Goal: Task Accomplishment & Management: Complete application form

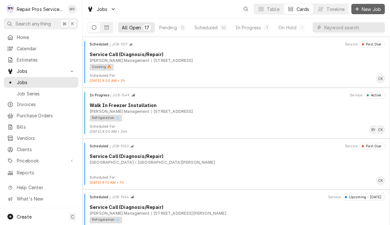
click at [374, 8] on span "New Job" at bounding box center [371, 9] width 22 height 7
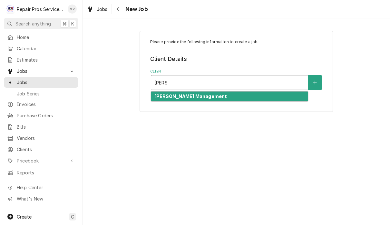
click at [245, 101] on div "[PERSON_NAME] Management" at bounding box center [229, 96] width 156 height 10
type input "smith"
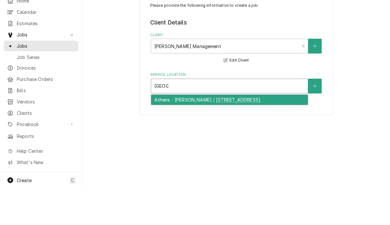
click at [241, 131] on div "Athens - McDonald's / 1403 Congress Pkwy S., Athens, TN 37303" at bounding box center [229, 136] width 156 height 10
type input "athen"
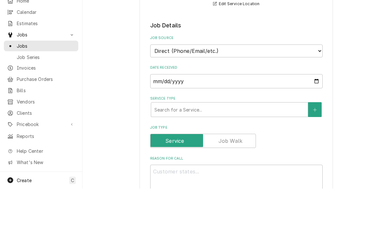
scroll to position [107, 0]
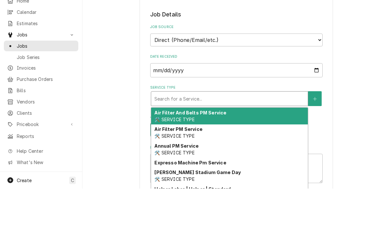
type textarea "x"
type input "d"
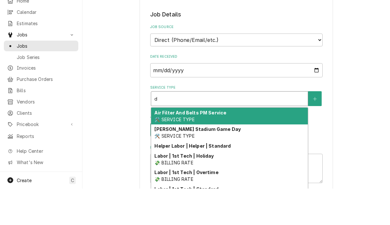
type textarea "x"
type input "di"
type textarea "x"
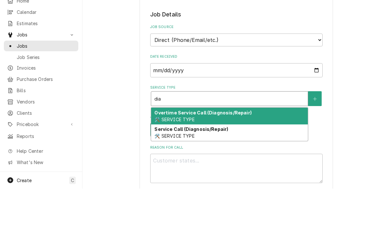
click at [253, 161] on div "Service Call (Diagnosis/Repair) 🛠️ SERVICE TYPE" at bounding box center [229, 169] width 156 height 17
type input "dia"
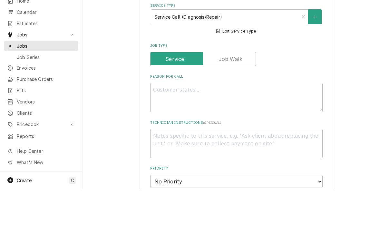
scroll to position [207, 0]
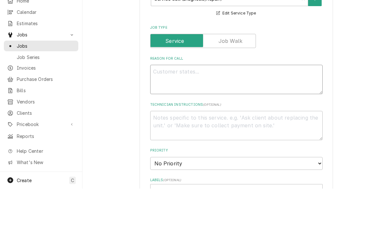
click at [202, 101] on textarea "Reason For Call" at bounding box center [236, 115] width 172 height 29
type textarea "x"
type textarea "L"
type textarea "x"
type textarea "Lo"
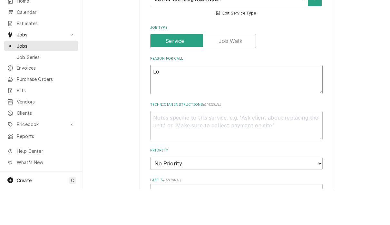
type textarea "x"
type textarea "Lob"
type textarea "x"
type textarea "Lobb"
type textarea "x"
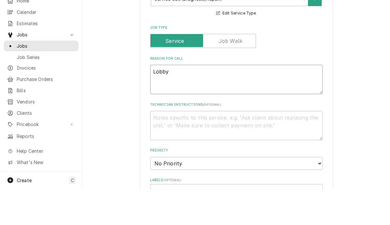
type textarea "Lobby"
type textarea "x"
type textarea "Lobby H"
type textarea "x"
type textarea "Lobby HVA"
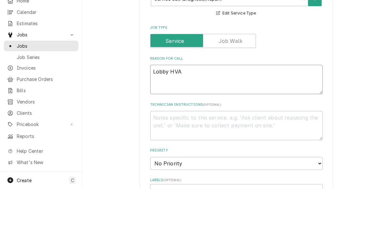
type textarea "x"
type textarea "Lobby HVAS"
type textarea "x"
type textarea "Lobby HVA"
type textarea "x"
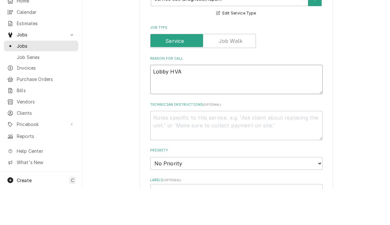
type textarea "Lobby HV"
type textarea "x"
type textarea "Lobby HVA"
type textarea "x"
type textarea "Lobby HVAC"
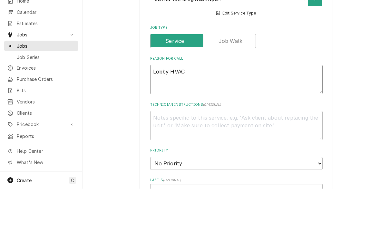
type textarea "x"
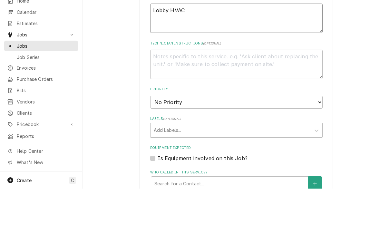
scroll to position [275, 0]
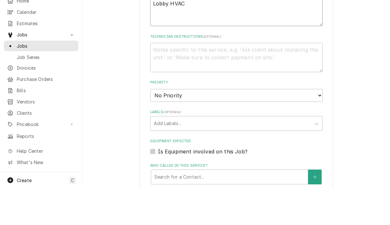
type textarea "Lobby HVAC"
click at [289, 125] on select "No Priority Urgent High Medium Low" at bounding box center [236, 131] width 172 height 13
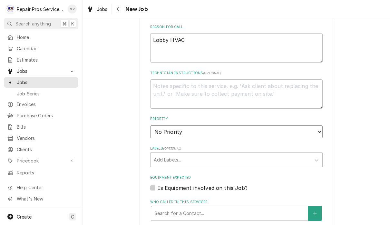
select select "3"
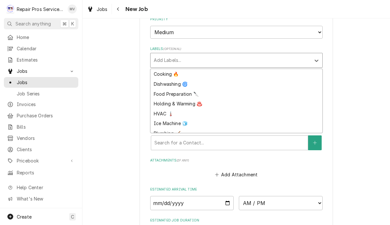
scroll to position [24, 0]
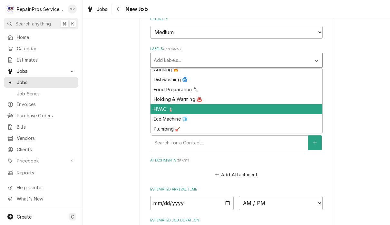
click at [165, 104] on div "HVAC 🌡️" at bounding box center [236, 109] width 172 height 10
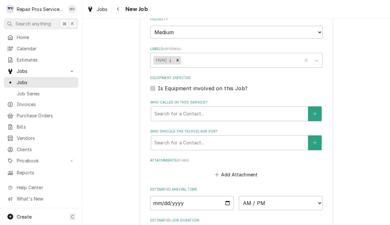
type textarea "x"
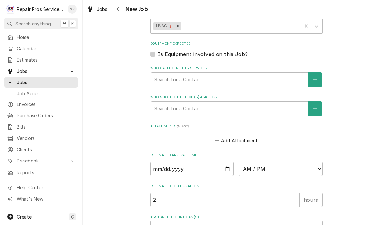
scroll to position [409, 0]
click at [211, 163] on input "Date" at bounding box center [192, 168] width 84 height 14
type input "2025-09-17"
type textarea "x"
click at [243, 161] on select "AM / PM 6:00 AM 6:15 AM 6:30 AM 6:45 AM 7:00 AM 7:15 AM 7:30 AM 7:45 AM 8:00 AM…" at bounding box center [281, 168] width 84 height 14
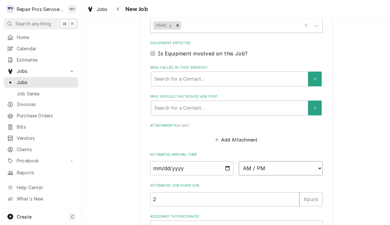
select select "14:00:00"
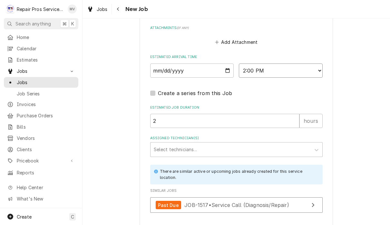
scroll to position [509, 0]
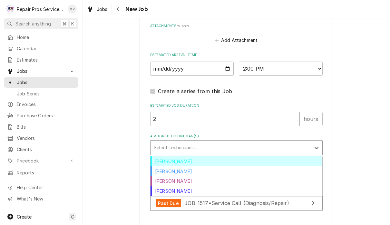
click at [183, 156] on div "Brian Volker" at bounding box center [236, 161] width 172 height 10
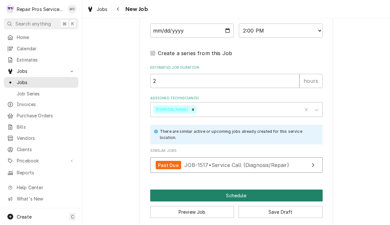
click at [255, 189] on button "Schedule" at bounding box center [236, 195] width 172 height 12
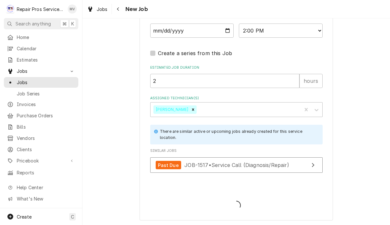
scroll to position [540, 0]
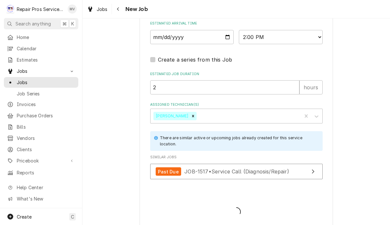
type textarea "x"
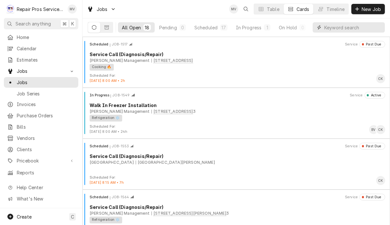
click at [342, 29] on input "Dynamic Content Wrapper" at bounding box center [352, 27] width 57 height 10
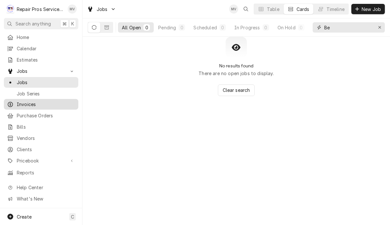
type input "Be"
click at [45, 102] on span "Invoices" at bounding box center [46, 104] width 58 height 7
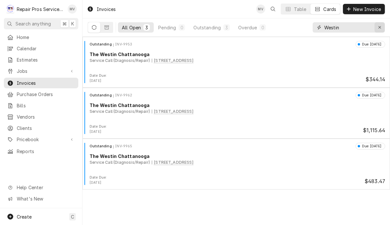
click at [380, 27] on icon "Erase input" at bounding box center [379, 27] width 3 height 3
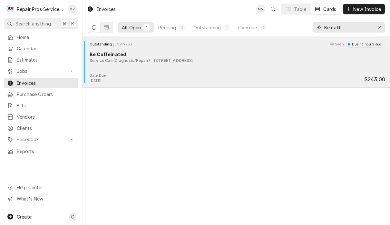
type input "Be caff"
click at [257, 69] on div "Outstanding INV-9933 Seen Due 13 hours ago Be Caffeinated Service Call (Diagnos…" at bounding box center [236, 57] width 302 height 32
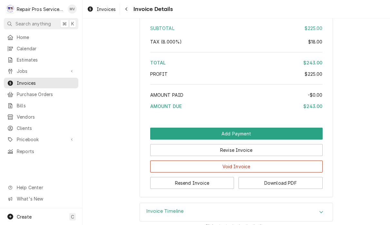
scroll to position [956, 0]
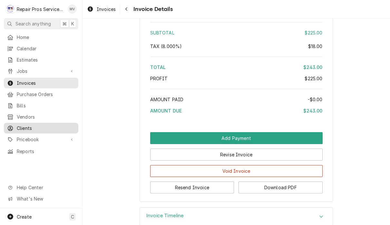
click at [33, 125] on span "Clients" at bounding box center [46, 128] width 58 height 7
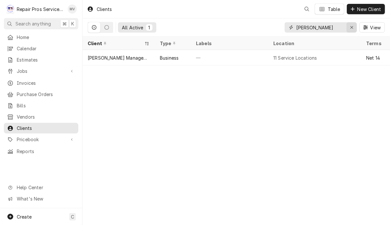
click at [356, 27] on button "Erase input" at bounding box center [351, 27] width 10 height 10
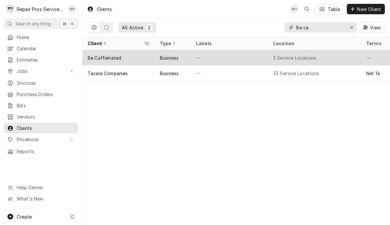
type input "Be ca"
click at [146, 58] on div "Be Caffeinated" at bounding box center [118, 57] width 72 height 15
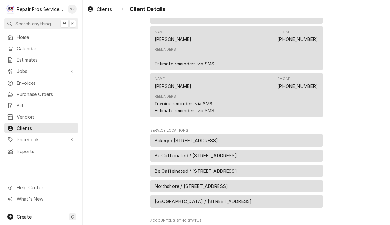
scroll to position [268, 0]
